Goal: Navigation & Orientation: Find specific page/section

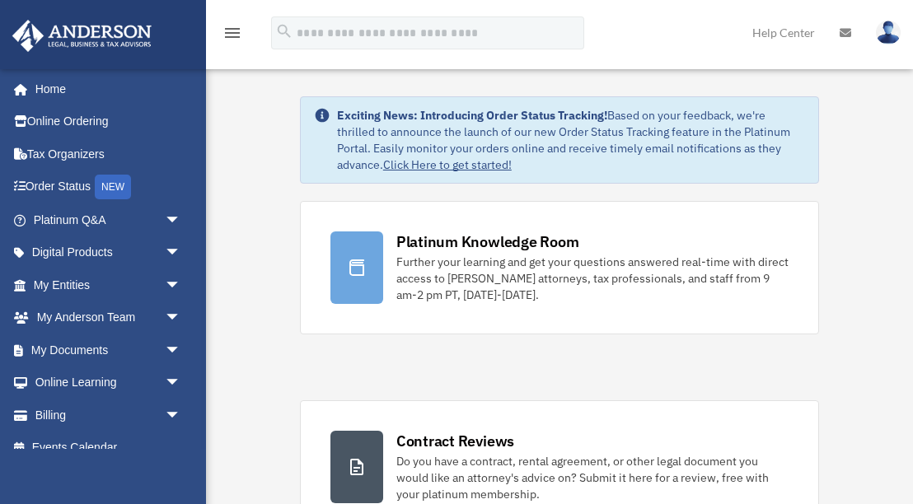
scroll to position [37, 0]
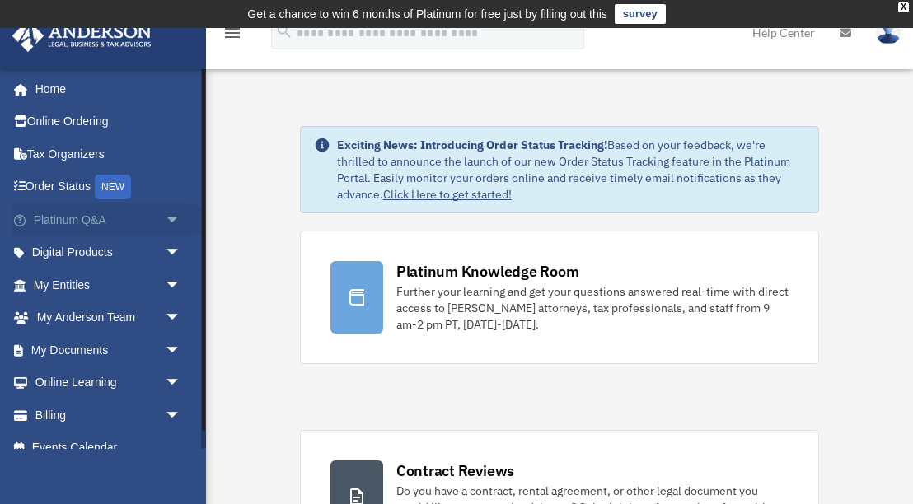
click at [108, 227] on link "Platinum Q&A arrow_drop_down" at bounding box center [109, 220] width 194 height 33
click at [176, 214] on span "arrow_drop_down" at bounding box center [181, 221] width 33 height 34
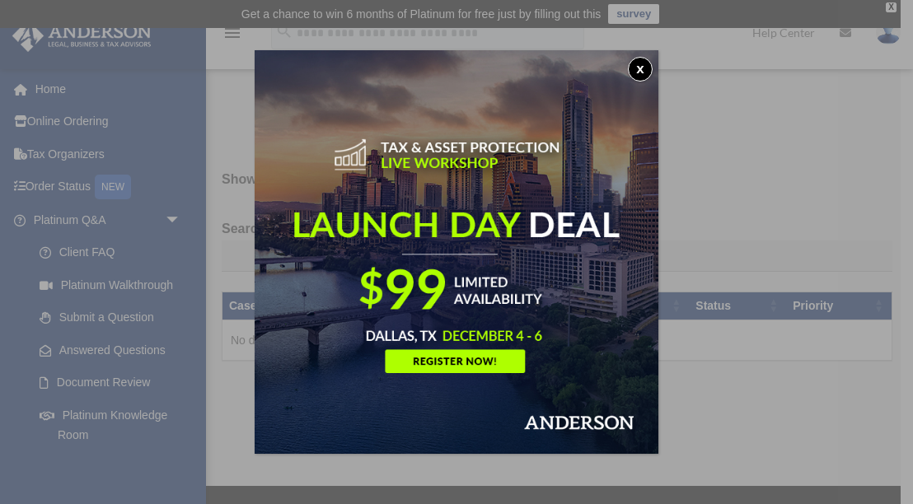
click at [642, 70] on button "x" at bounding box center [640, 69] width 25 height 25
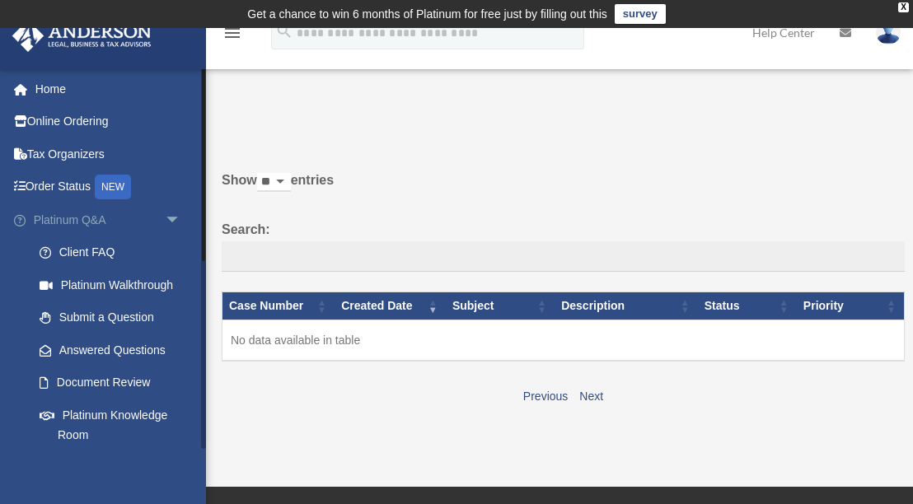
click at [172, 218] on span "arrow_drop_down" at bounding box center [181, 221] width 33 height 34
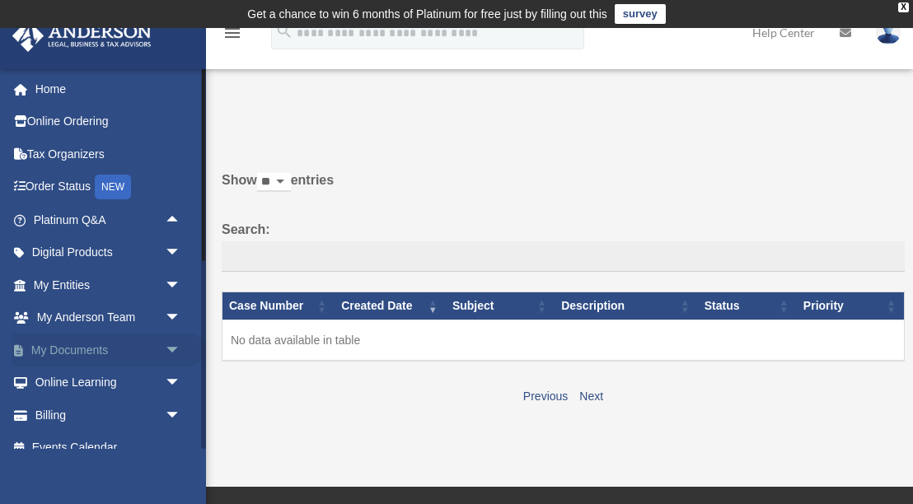
click at [170, 349] on span "arrow_drop_down" at bounding box center [181, 351] width 33 height 34
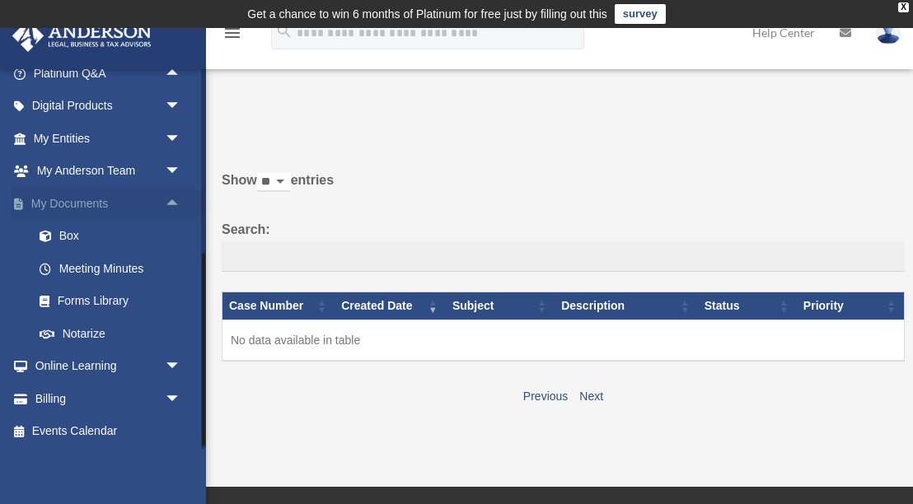
scroll to position [149, 0]
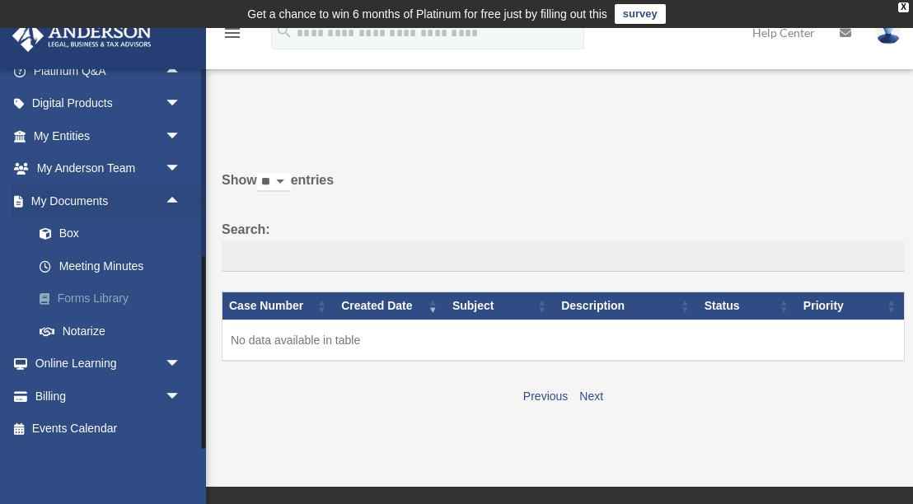
click at [118, 300] on link "Forms Library" at bounding box center [114, 299] width 183 height 33
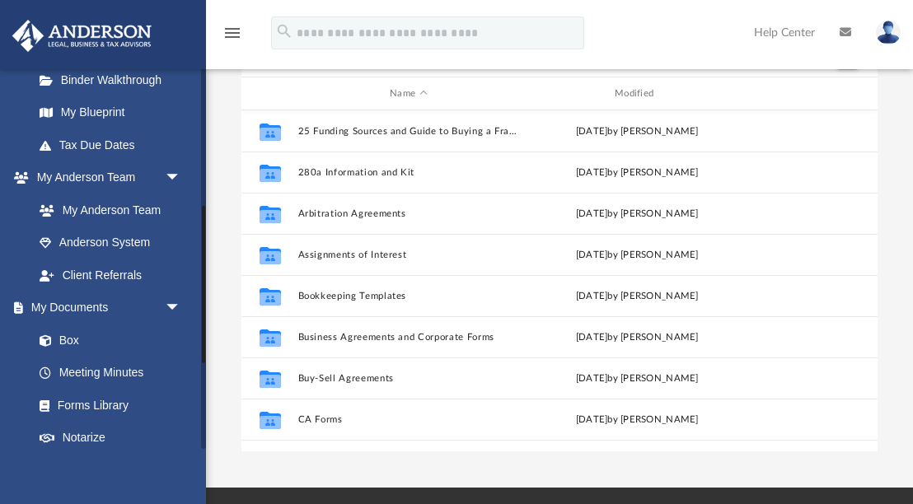
scroll to position [345, 0]
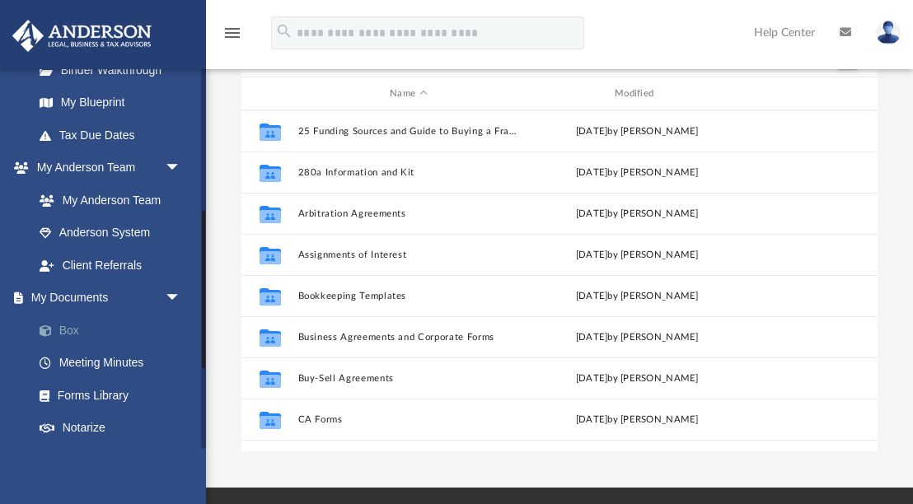
click at [83, 335] on link "Box" at bounding box center [114, 330] width 183 height 33
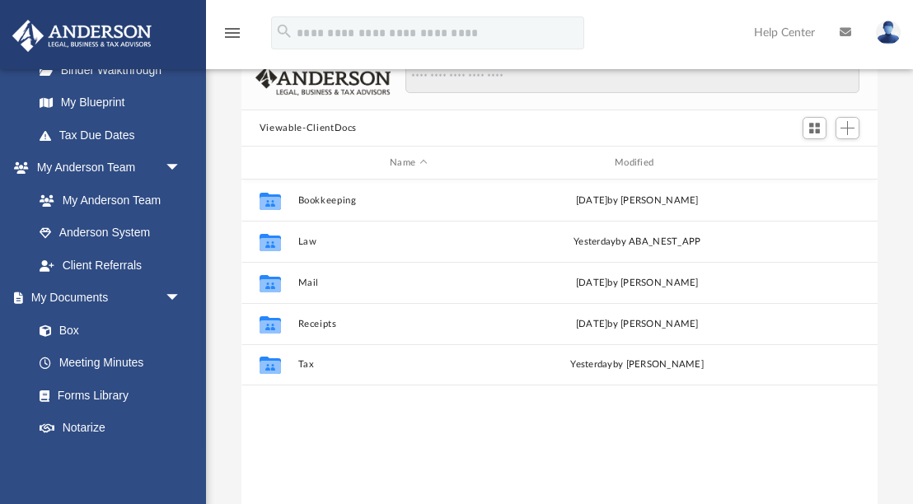
scroll to position [374, 636]
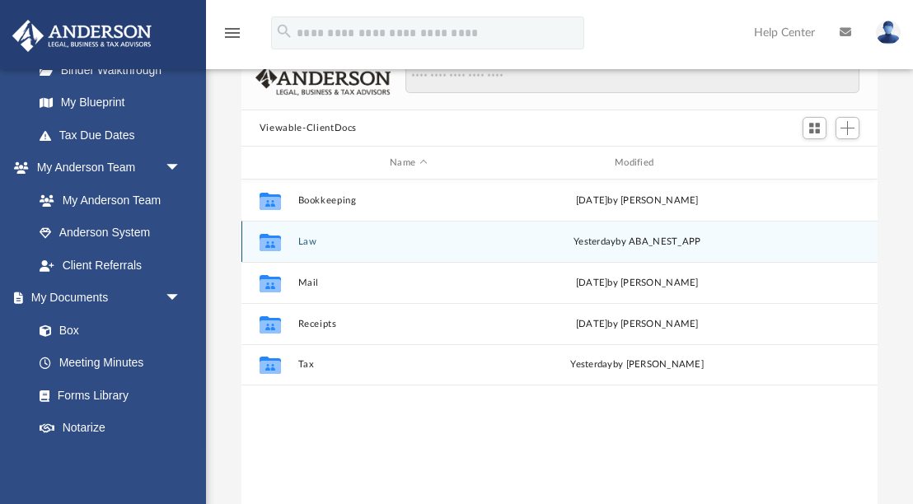
click at [561, 235] on div "yesterday by ABA_NEST_APP" at bounding box center [638, 242] width 222 height 15
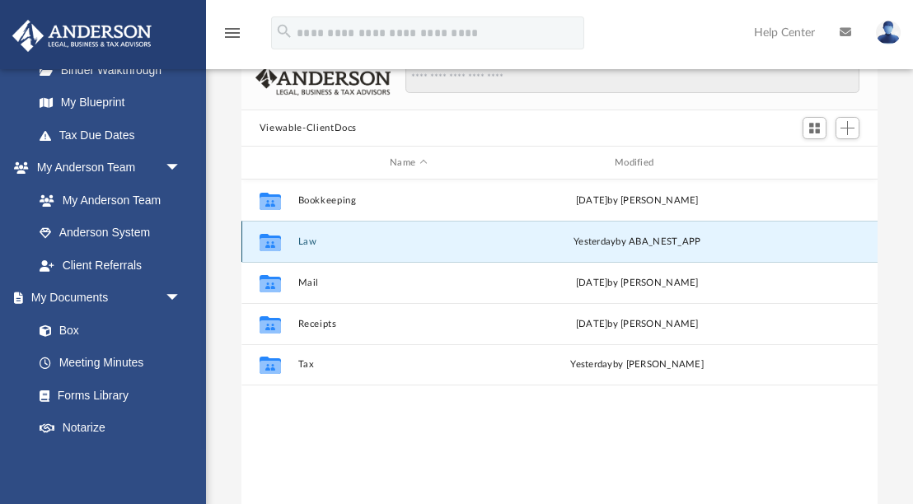
click at [271, 237] on icon "grid" at bounding box center [270, 243] width 21 height 13
click at [295, 246] on div "Collaborated Folder Law yesterday by ABA_NEST_APP" at bounding box center [559, 241] width 636 height 41
click at [257, 245] on icon "Collaborated Folder" at bounding box center [270, 241] width 26 height 26
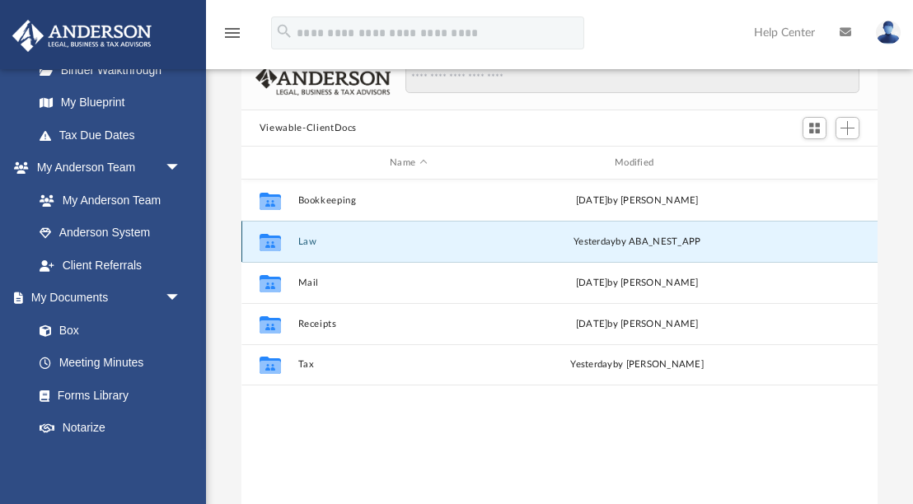
click at [543, 241] on div "yesterday by ABA_NEST_APP" at bounding box center [638, 242] width 222 height 15
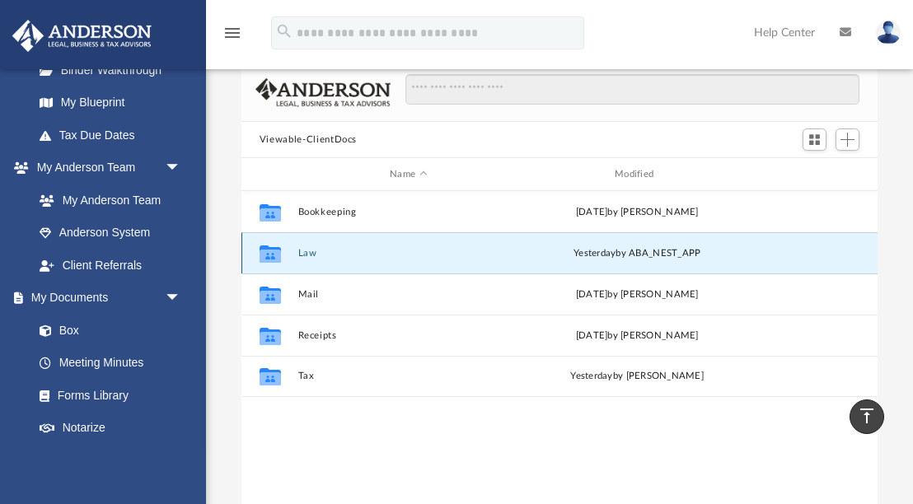
scroll to position [147, 0]
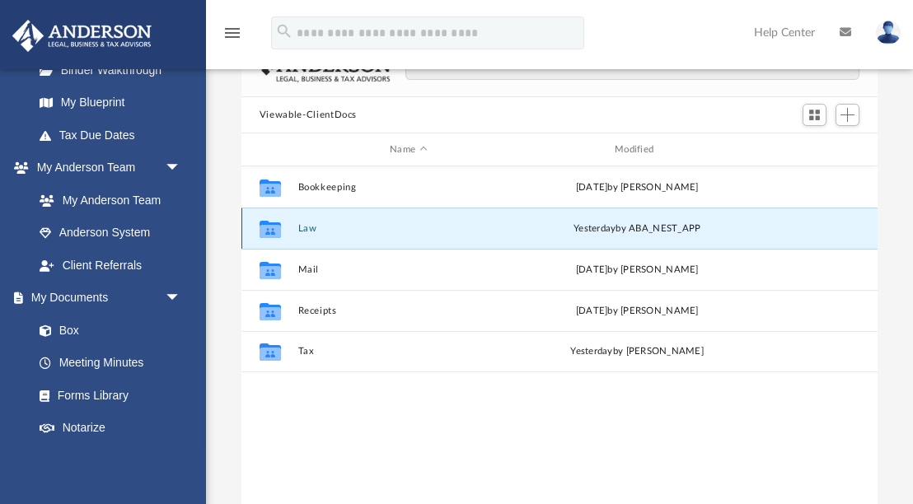
click at [308, 221] on div "Collaborated Folder Law yesterday by ABA_NEST_APP" at bounding box center [559, 228] width 636 height 41
click at [296, 236] on div "Collaborated Folder Law yesterday by ABA_NEST_APP" at bounding box center [559, 228] width 636 height 41
click at [272, 226] on icon "grid" at bounding box center [270, 230] width 21 height 13
click at [555, 234] on div "yesterday by ABA_NEST_APP" at bounding box center [638, 229] width 222 height 15
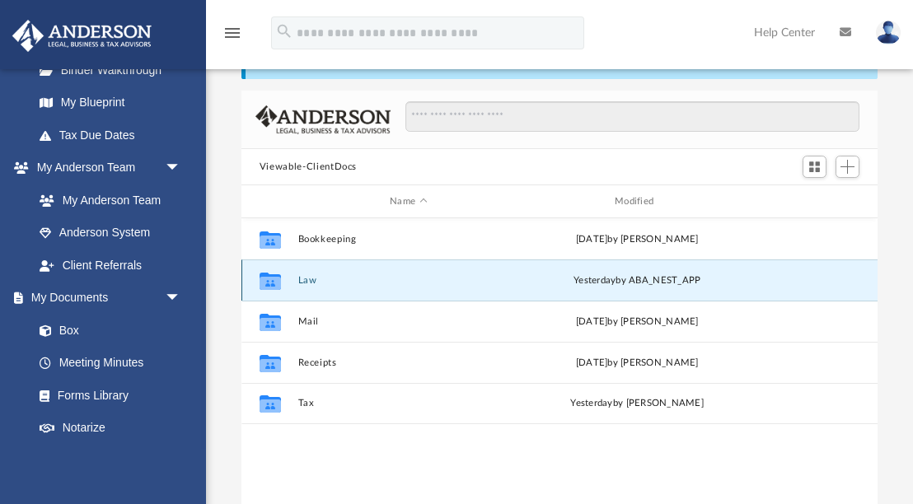
scroll to position [87, 0]
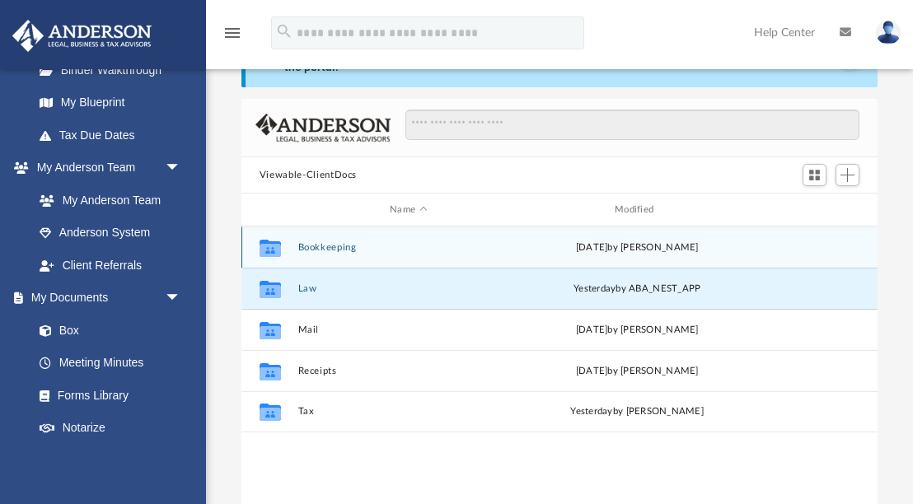
click at [373, 243] on button "Bookkeeping" at bounding box center [408, 247] width 222 height 11
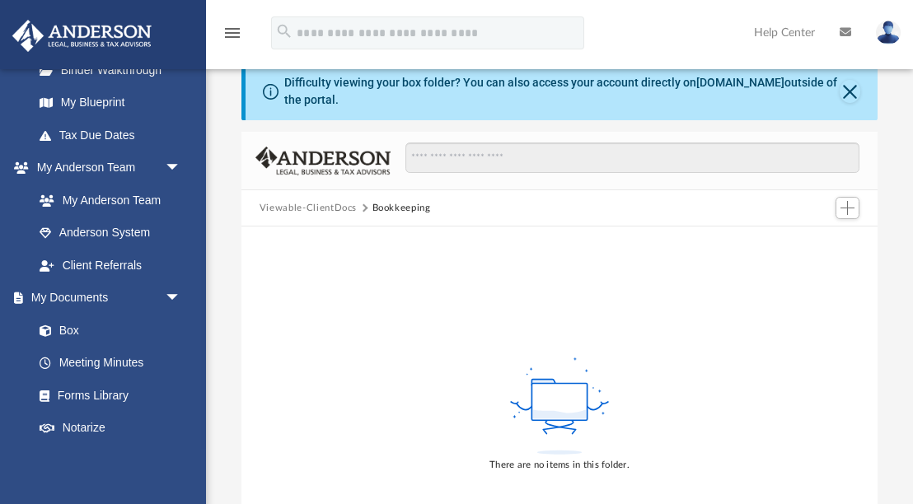
scroll to position [0, 0]
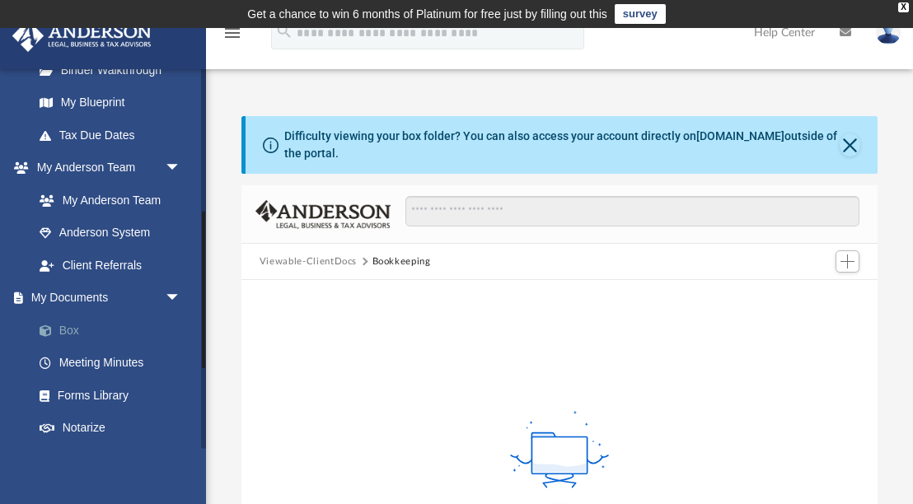
click at [69, 324] on link "Box" at bounding box center [114, 330] width 183 height 33
click at [89, 326] on link "Box" at bounding box center [114, 330] width 183 height 33
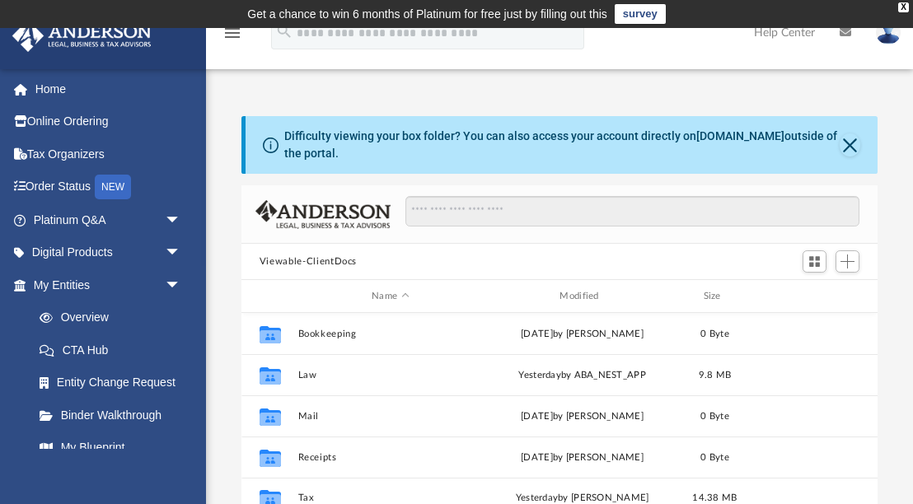
scroll to position [374, 636]
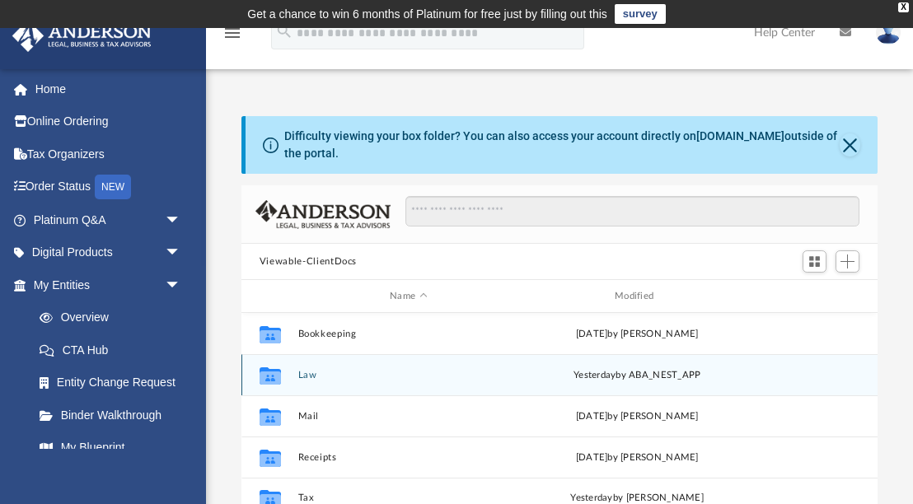
click at [348, 374] on button "Law" at bounding box center [408, 375] width 222 height 11
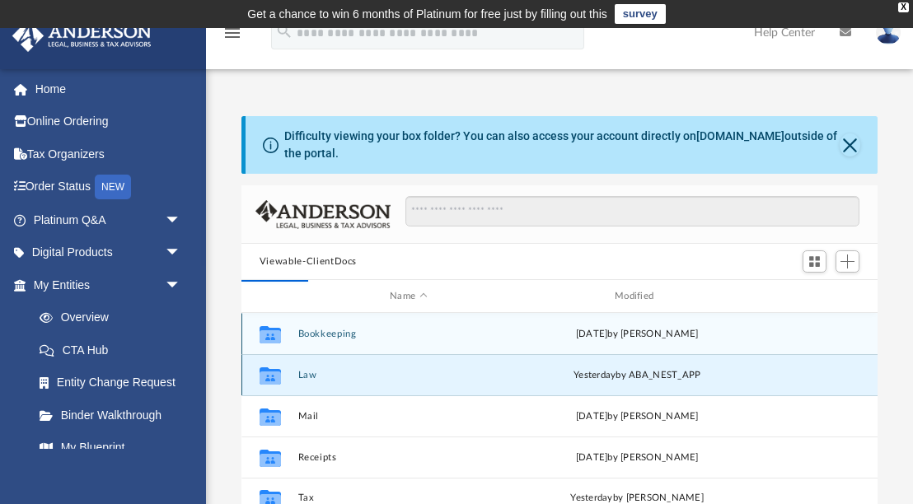
click at [348, 374] on button "Law" at bounding box center [408, 375] width 222 height 11
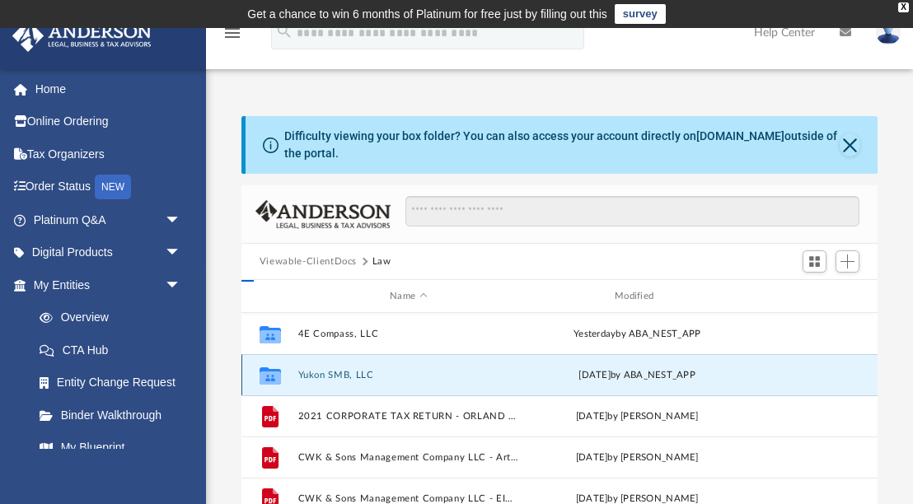
click at [348, 374] on button "Yukon SMB, LLC" at bounding box center [408, 375] width 222 height 11
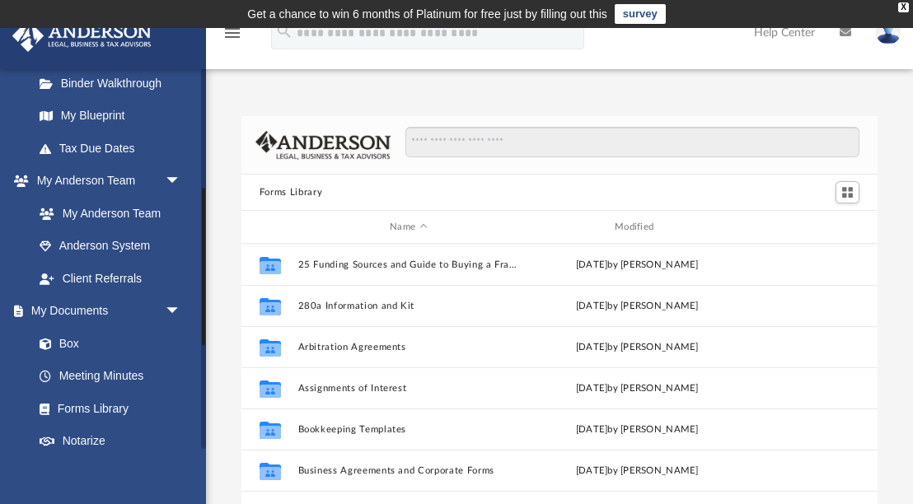
scroll to position [344, 0]
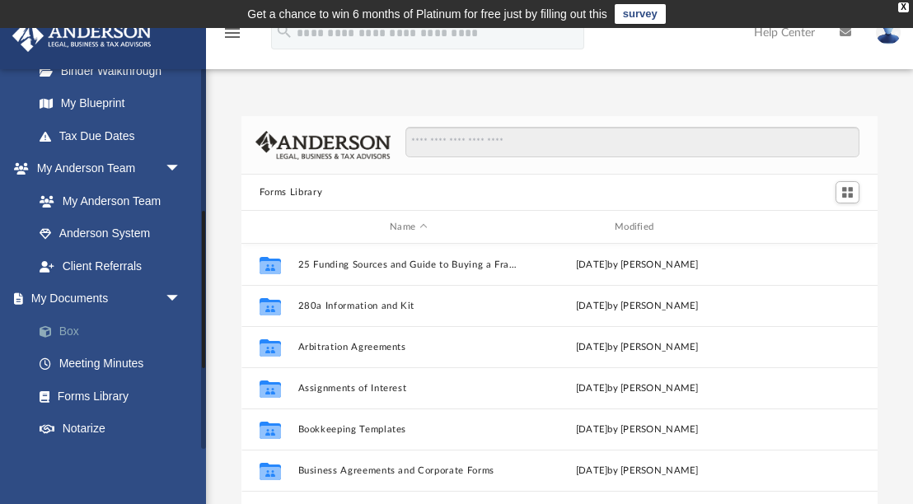
click at [89, 335] on link "Box" at bounding box center [114, 331] width 183 height 33
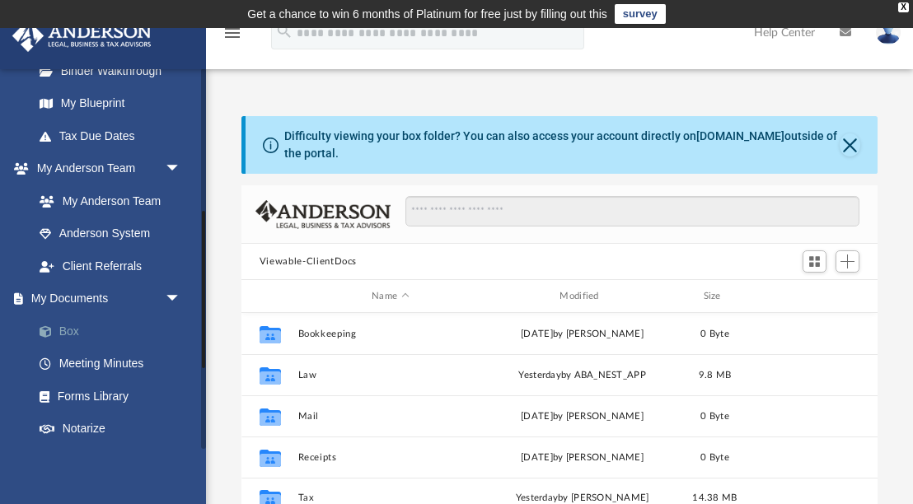
scroll to position [374, 636]
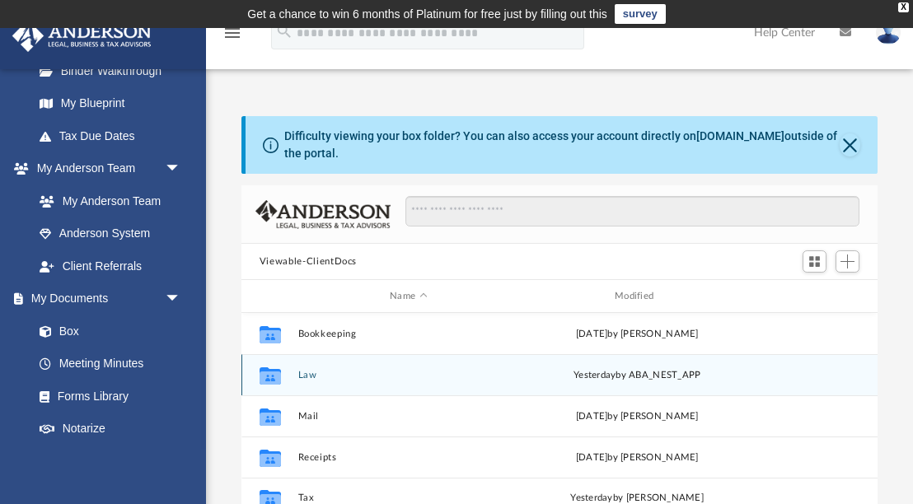
click at [415, 372] on button "Law" at bounding box center [408, 375] width 222 height 11
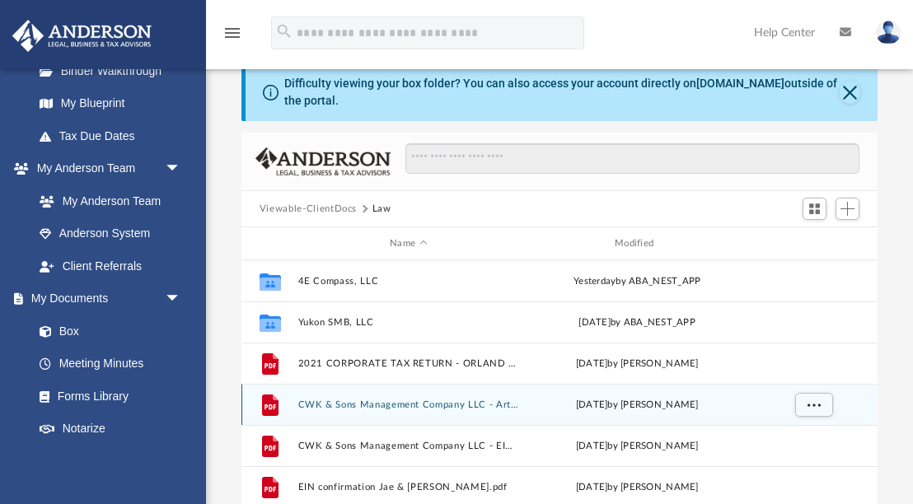
scroll to position [51, 0]
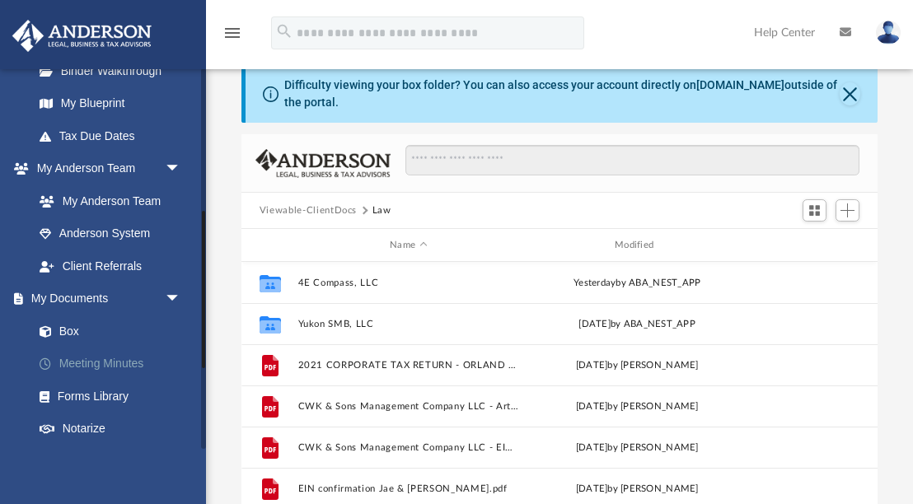
click at [119, 360] on link "Meeting Minutes" at bounding box center [114, 364] width 183 height 33
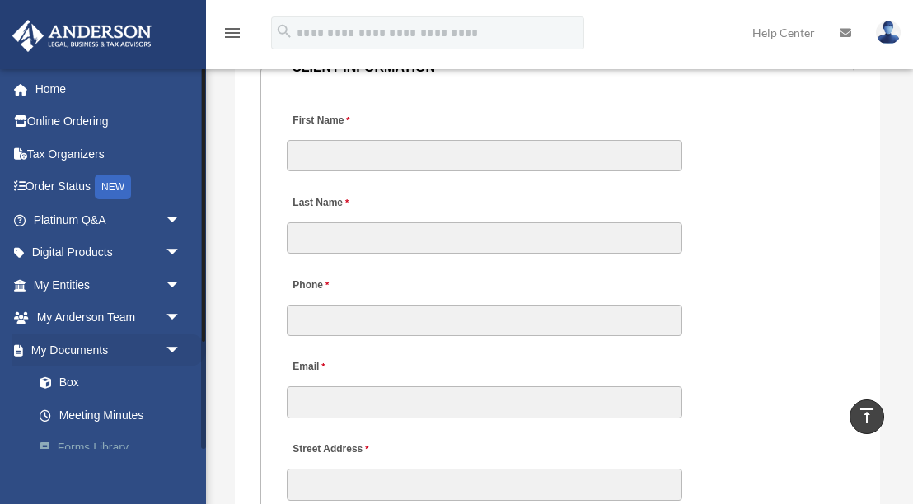
scroll to position [1953, 0]
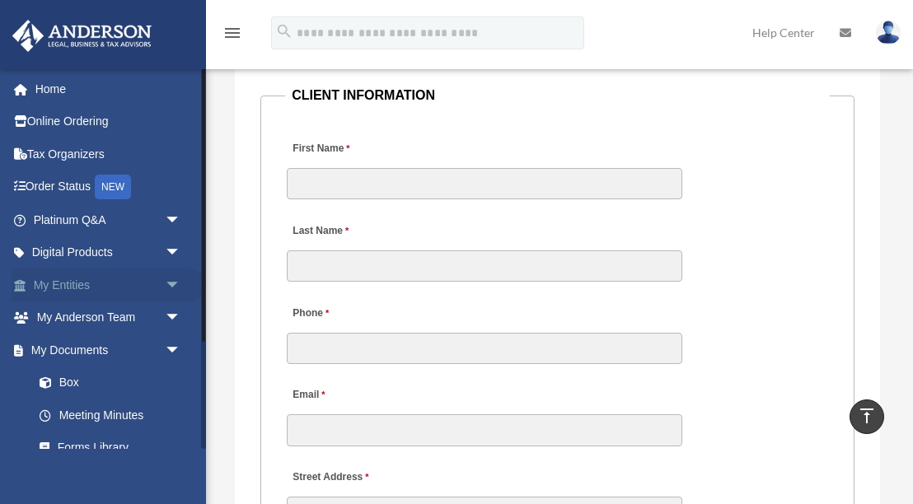
click at [172, 283] on span "arrow_drop_down" at bounding box center [181, 286] width 33 height 34
click at [95, 287] on link "My Entities arrow_drop_up" at bounding box center [109, 285] width 194 height 33
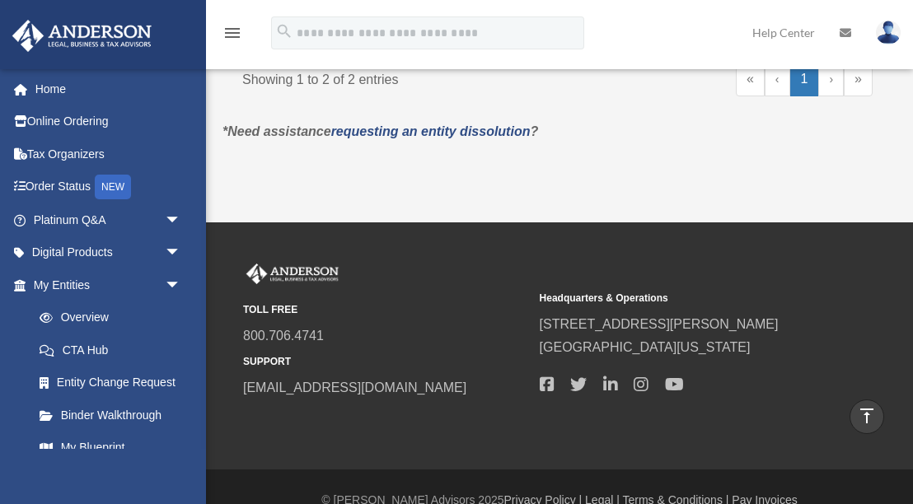
scroll to position [682, 0]
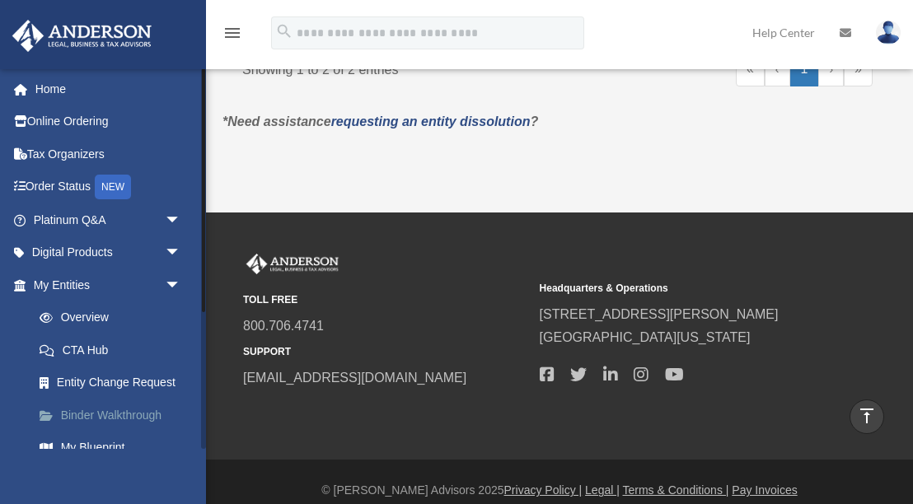
click at [149, 415] on link "Binder Walkthrough" at bounding box center [114, 415] width 183 height 33
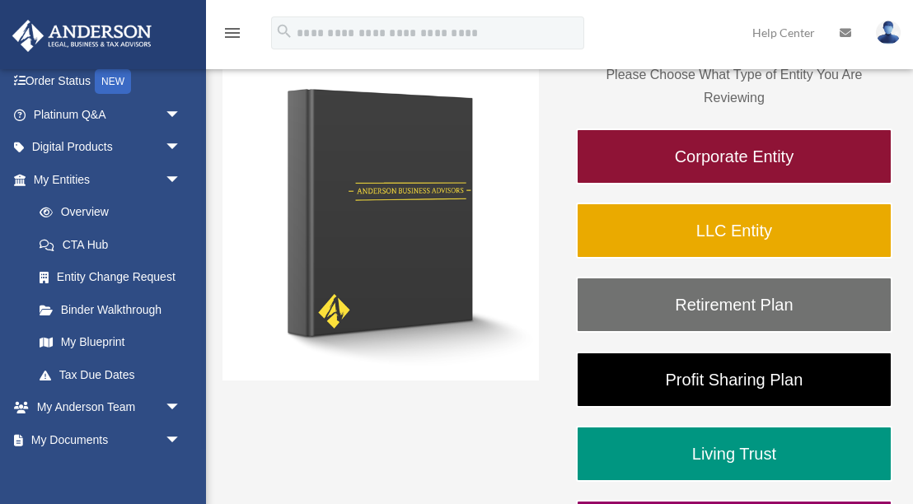
scroll to position [246, 0]
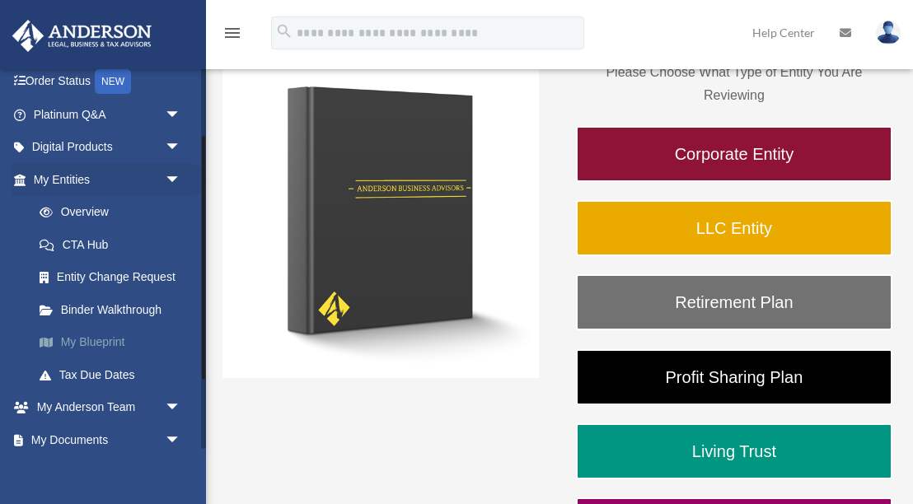
click at [116, 342] on link "My Blueprint" at bounding box center [114, 342] width 183 height 33
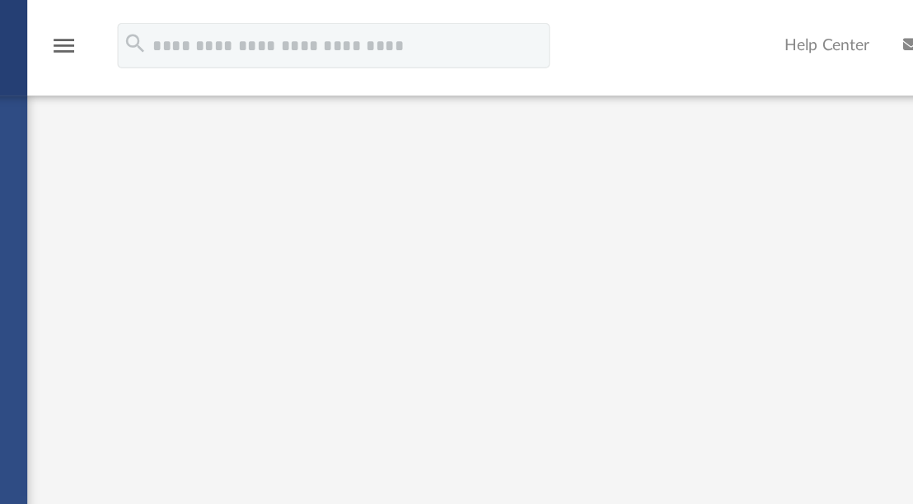
scroll to position [321, 0]
